Goal: Register for event/course

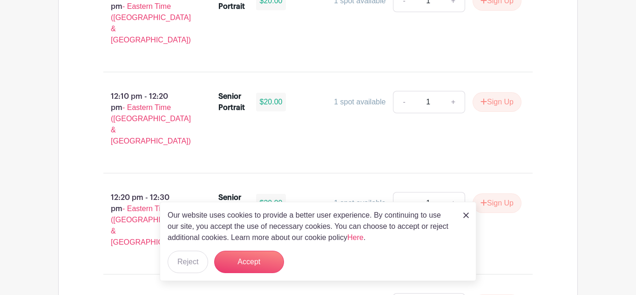
scroll to position [2536, 0]
click at [464, 216] on img at bounding box center [467, 215] width 6 height 6
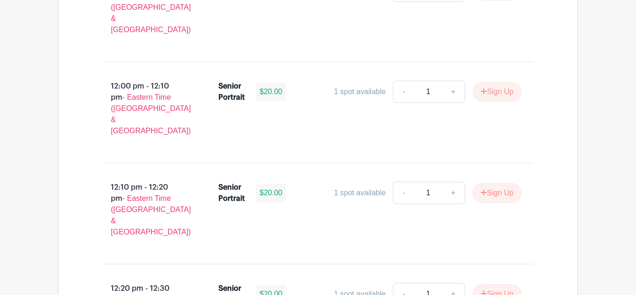
scroll to position [2449, 0]
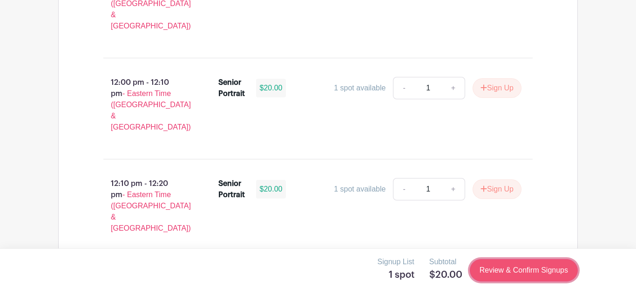
click at [527, 276] on link "Review & Confirm Signups" at bounding box center [524, 270] width 108 height 22
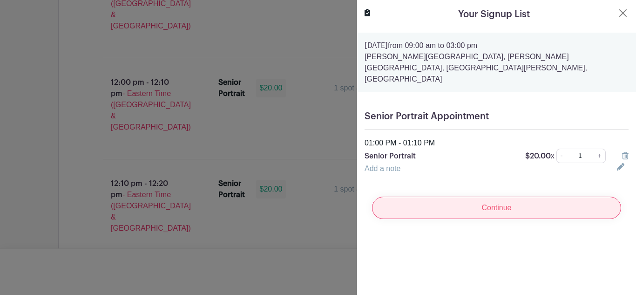
click at [513, 198] on input "Continue" at bounding box center [496, 208] width 249 height 22
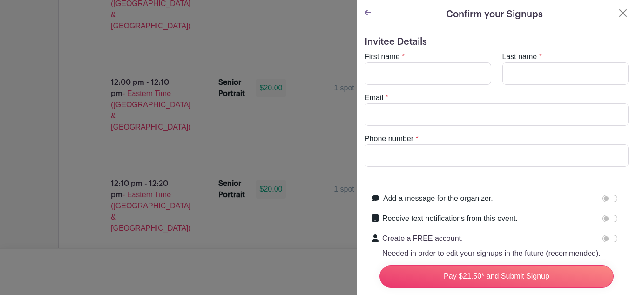
scroll to position [9, 0]
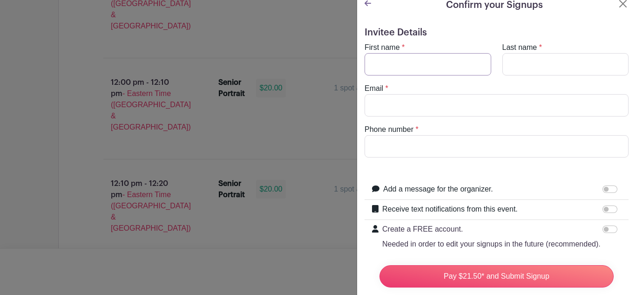
click at [409, 71] on input "First name" at bounding box center [428, 64] width 127 height 22
type input "[PERSON_NAME]"
click at [533, 67] on input "Last name" at bounding box center [566, 64] width 127 height 22
type input "[PERSON_NAME]"
click at [444, 102] on input "Email" at bounding box center [497, 105] width 264 height 22
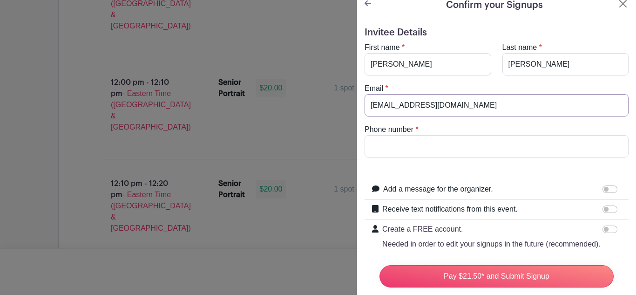
type input "[EMAIL_ADDRESS][DOMAIN_NAME]"
click at [423, 149] on input "Phone number" at bounding box center [497, 146] width 264 height 22
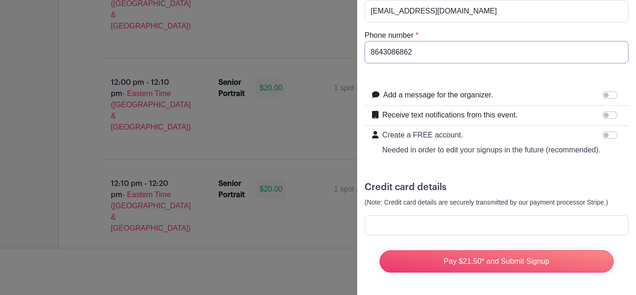
scroll to position [99, 0]
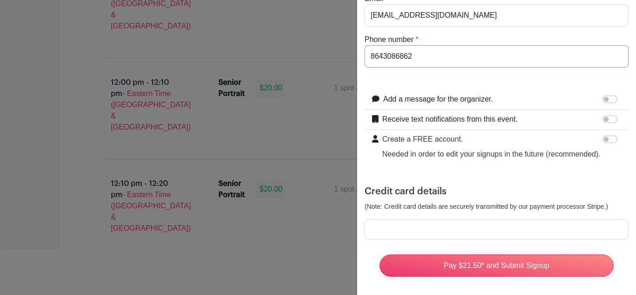
type input "8643086862"
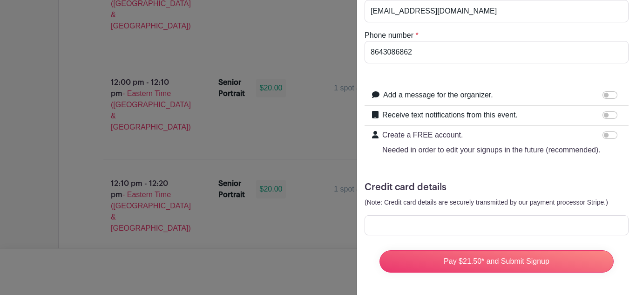
scroll to position [103, 0]
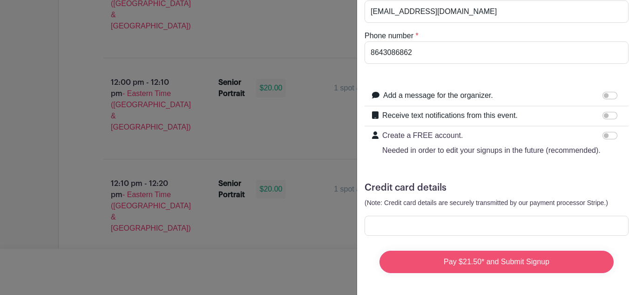
click at [552, 266] on input "Pay $21.50* and Submit Signup" at bounding box center [497, 262] width 234 height 22
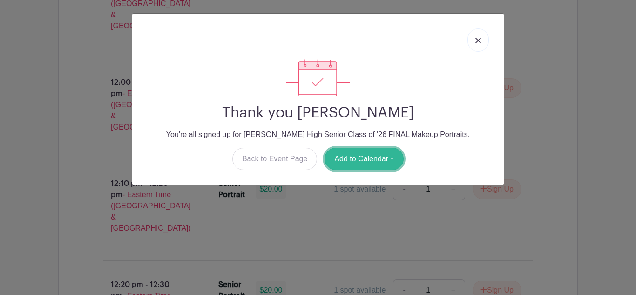
click at [372, 161] on button "Add to Calendar" at bounding box center [364, 159] width 79 height 22
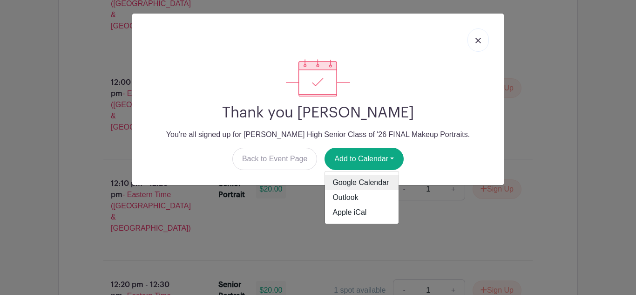
click at [388, 186] on link "Google Calendar" at bounding box center [362, 182] width 74 height 15
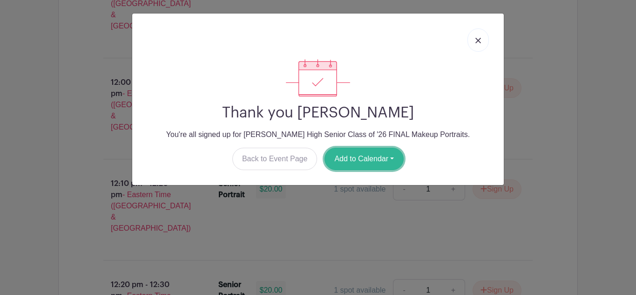
click at [373, 157] on button "Add to Calendar" at bounding box center [364, 159] width 79 height 22
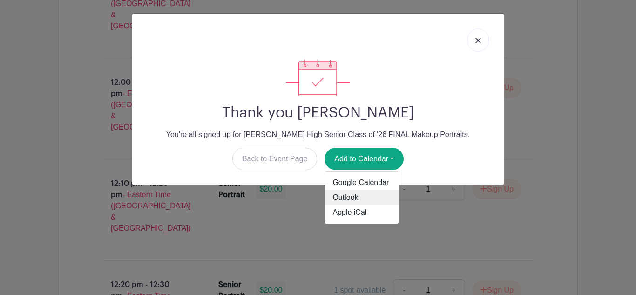
click at [368, 199] on link "Outlook" at bounding box center [362, 197] width 74 height 15
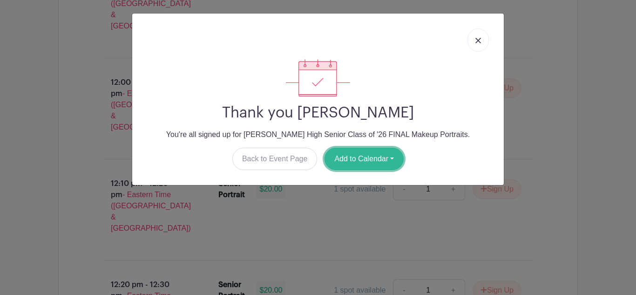
click at [345, 163] on button "Add to Calendar" at bounding box center [364, 159] width 79 height 22
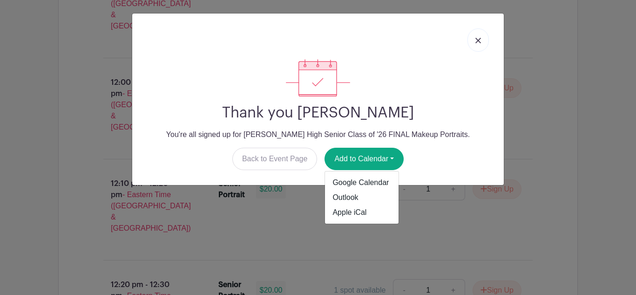
click at [478, 41] on img at bounding box center [479, 41] width 6 height 6
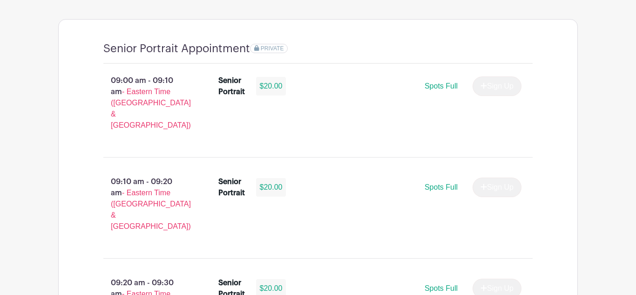
scroll to position [0, 0]
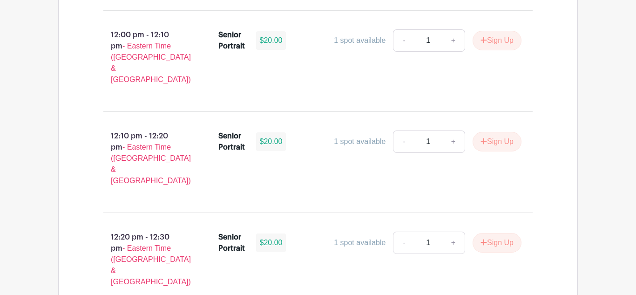
scroll to position [2497, 0]
